Goal: Navigation & Orientation: Find specific page/section

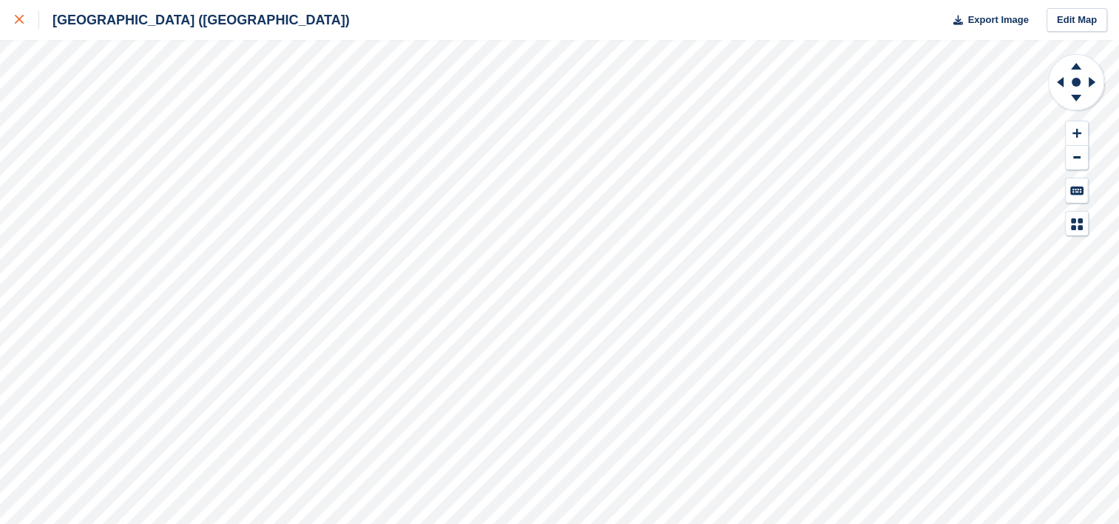
click at [11, 21] on link at bounding box center [19, 20] width 39 height 40
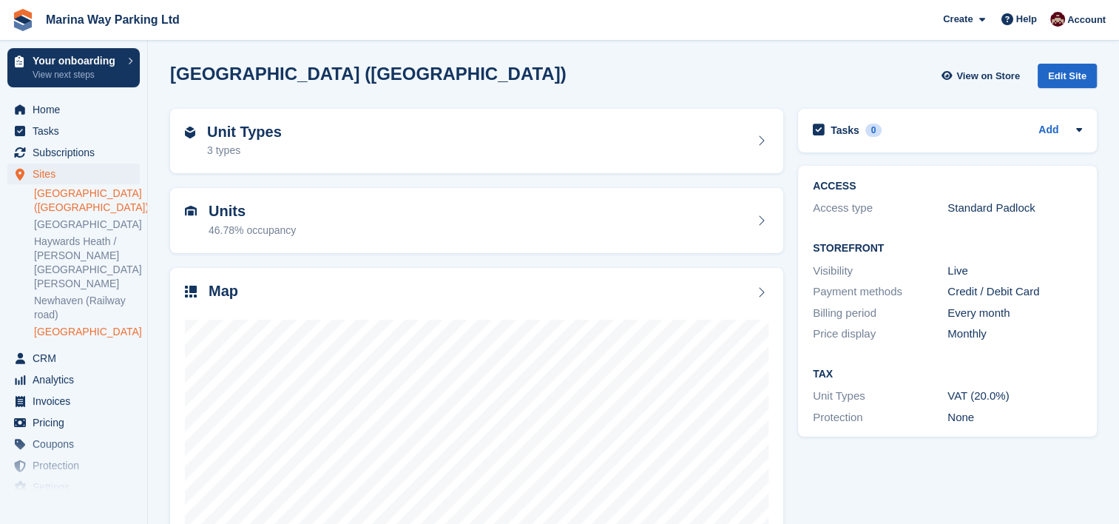
click at [61, 325] on link "Brighton" at bounding box center [87, 332] width 106 height 14
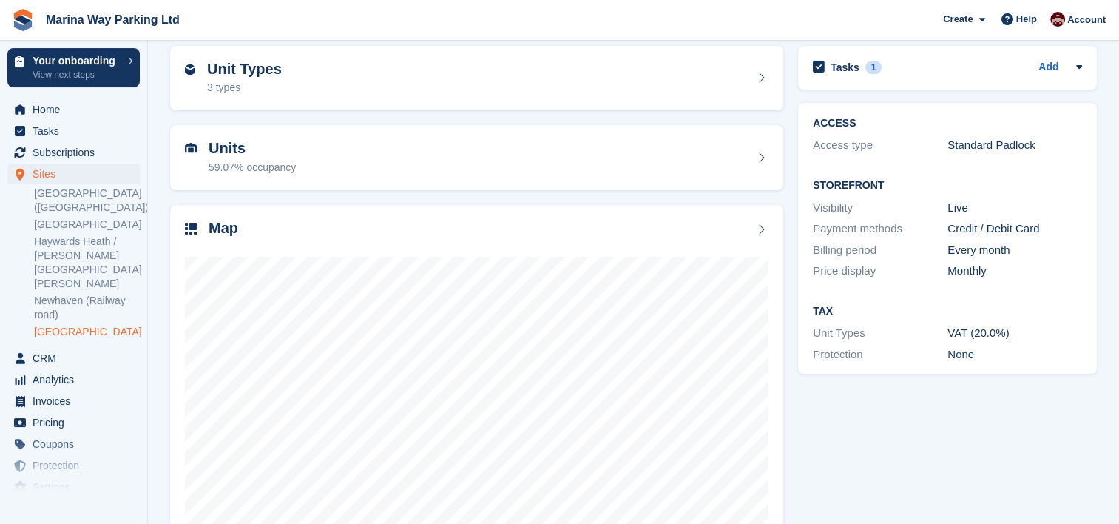
scroll to position [79, 0]
